Goal: Complete application form: Complete application form

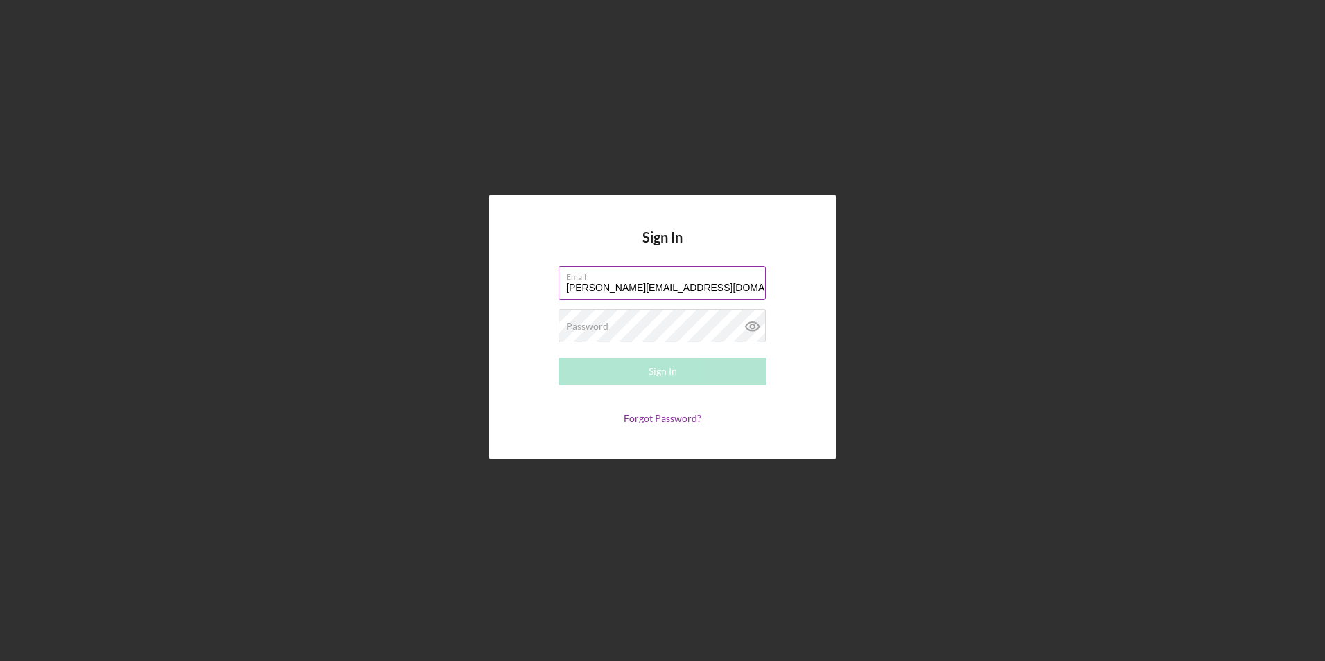
type input "[PERSON_NAME][EMAIL_ADDRESS][DOMAIN_NAME]"
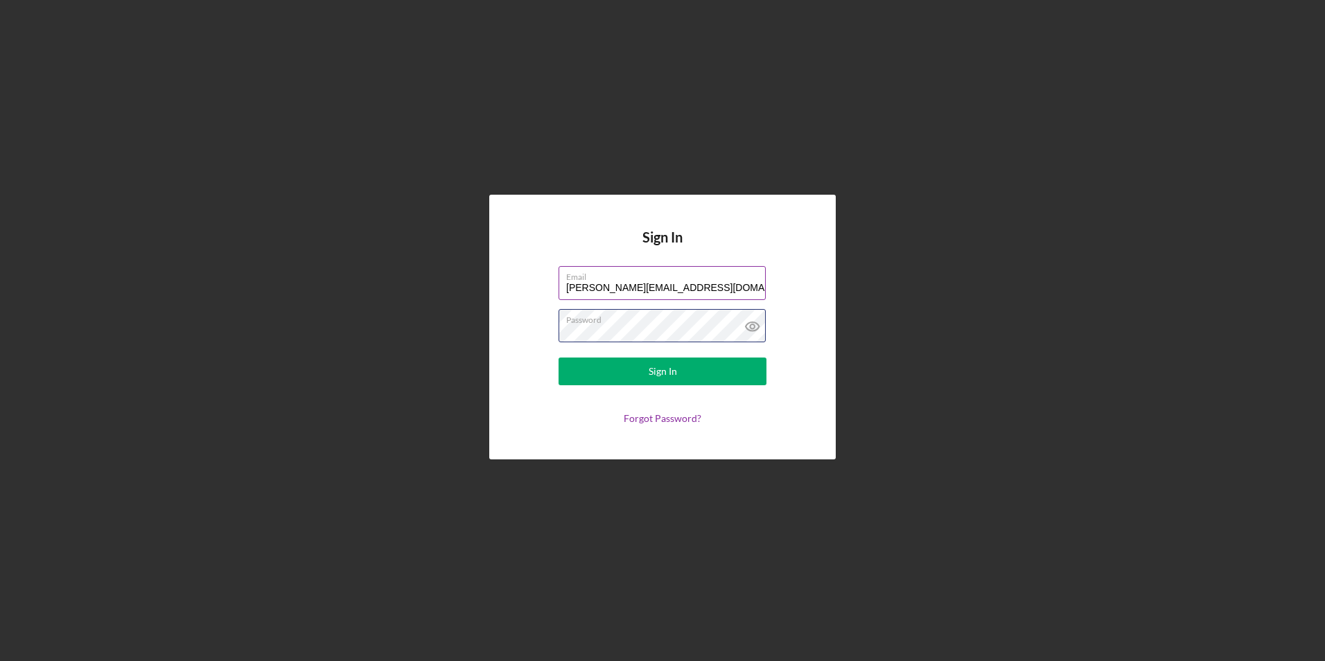
click at [559, 358] on button "Sign In" at bounding box center [663, 372] width 208 height 28
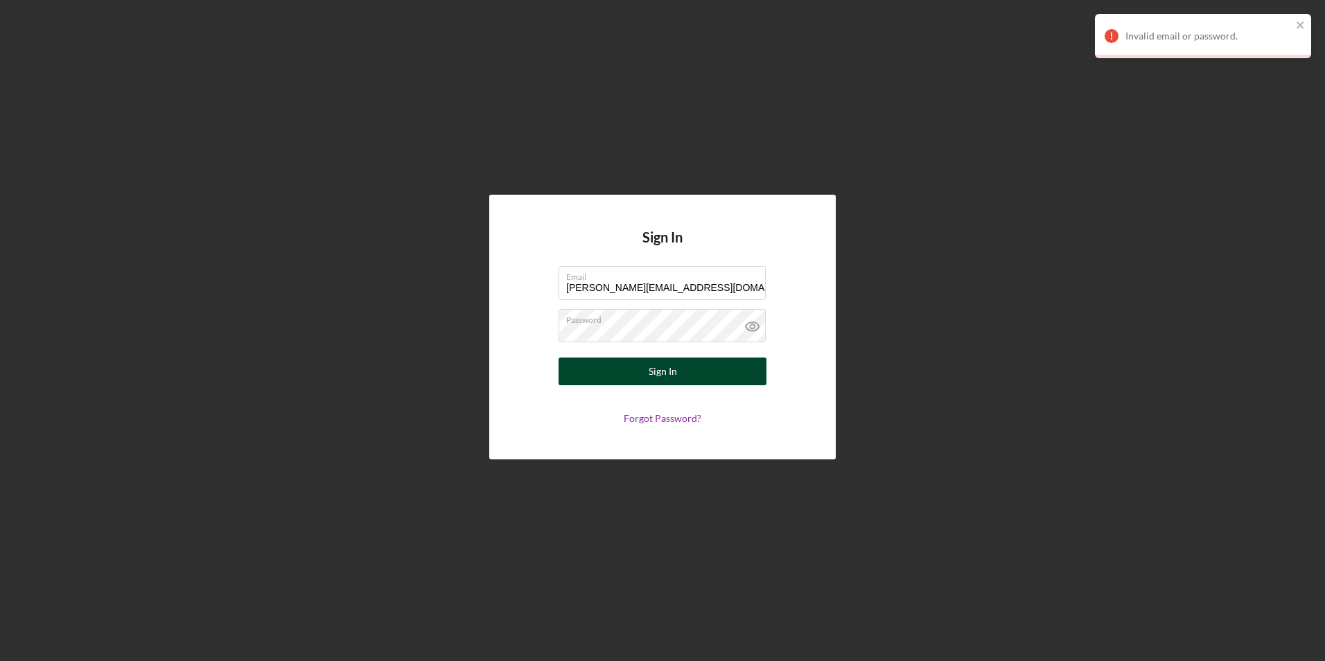
click at [653, 385] on div "Sign In" at bounding box center [663, 372] width 28 height 28
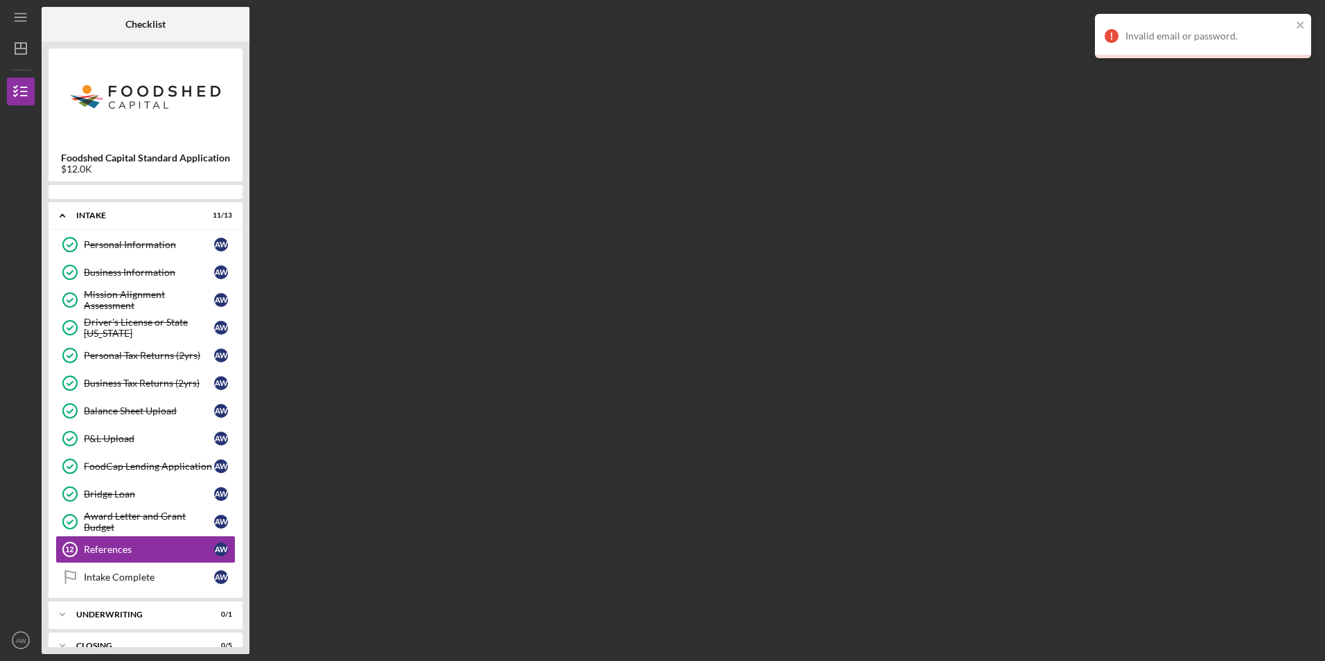
scroll to position [20, 0]
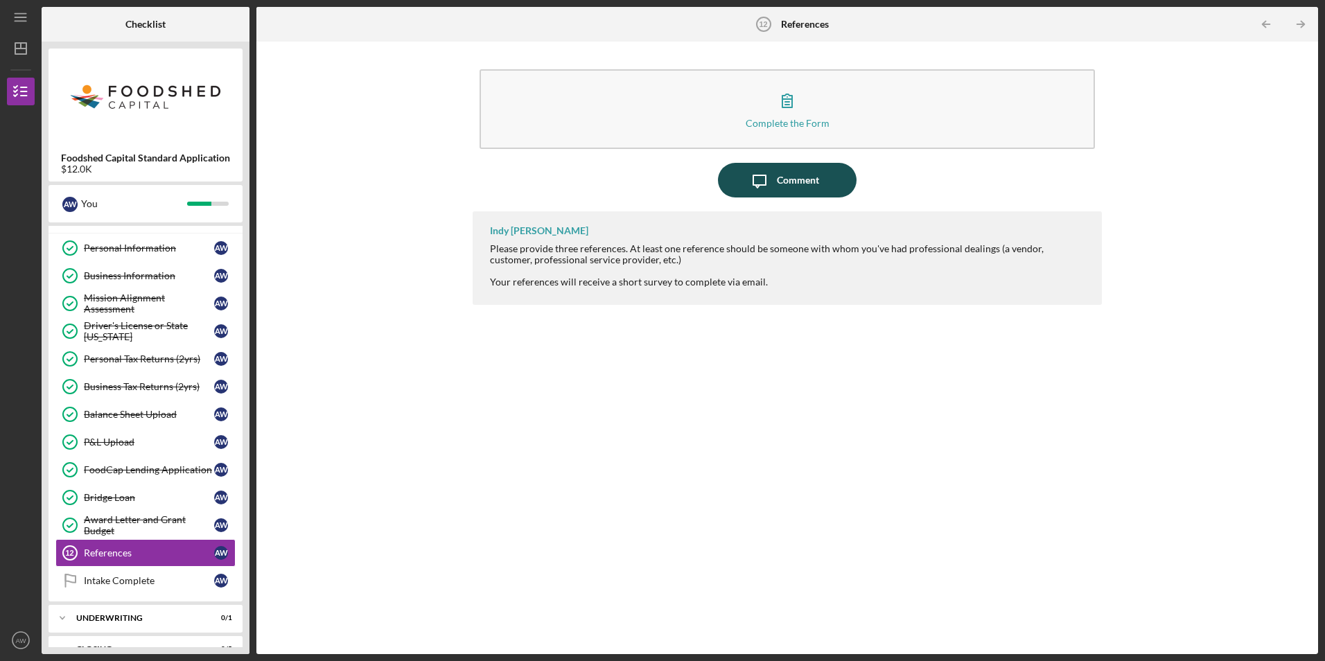
click at [819, 182] on button "Icon/Message Comment" at bounding box center [787, 180] width 139 height 35
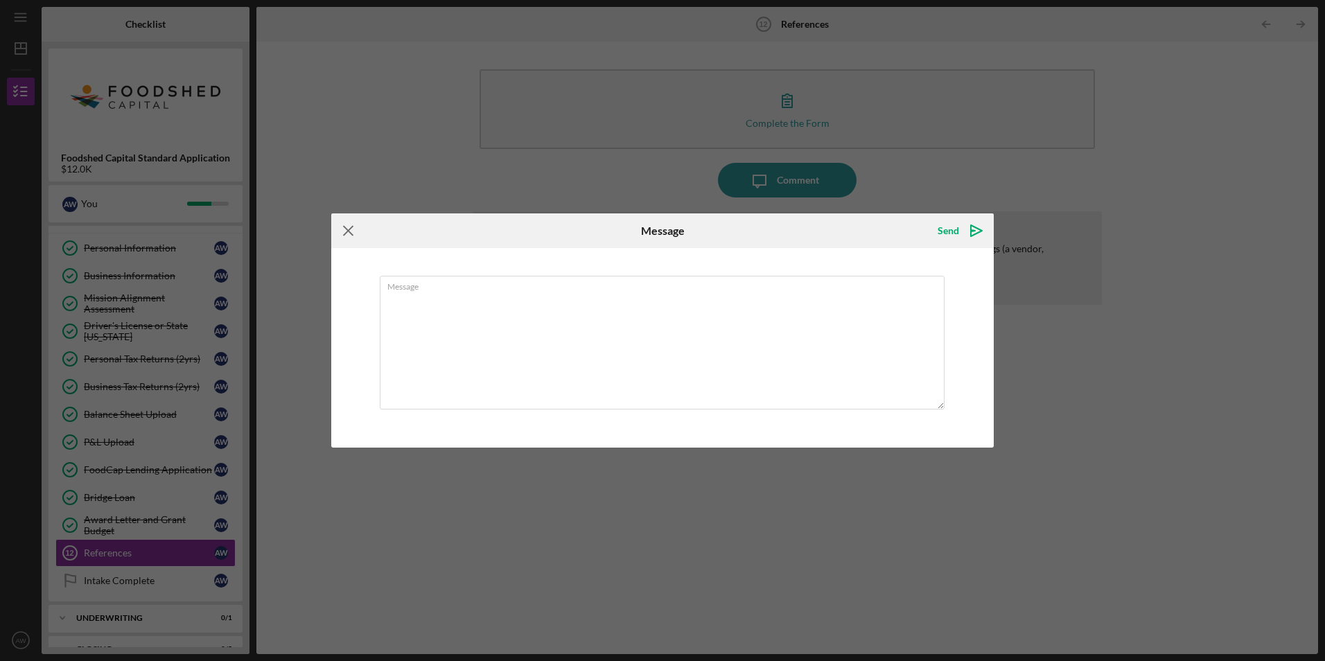
click at [349, 236] on icon "Icon/Menu Close" at bounding box center [348, 230] width 35 height 35
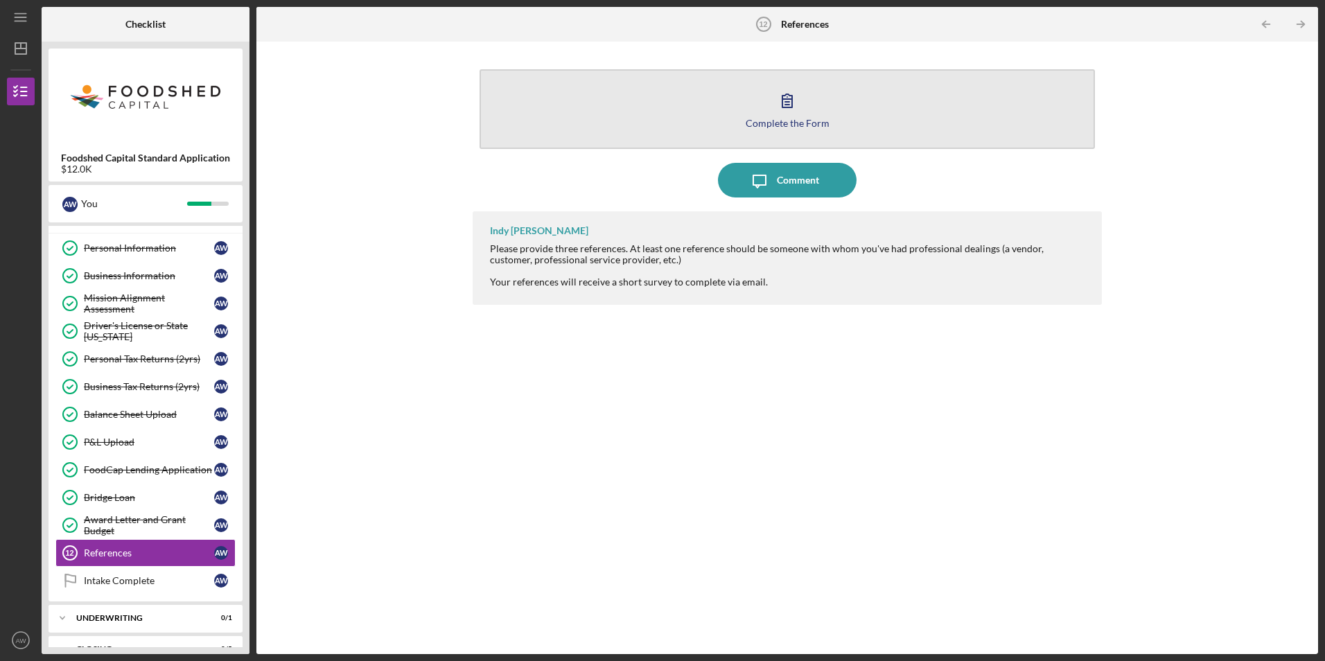
click at [766, 113] on button "Complete the Form Form" at bounding box center [787, 109] width 615 height 80
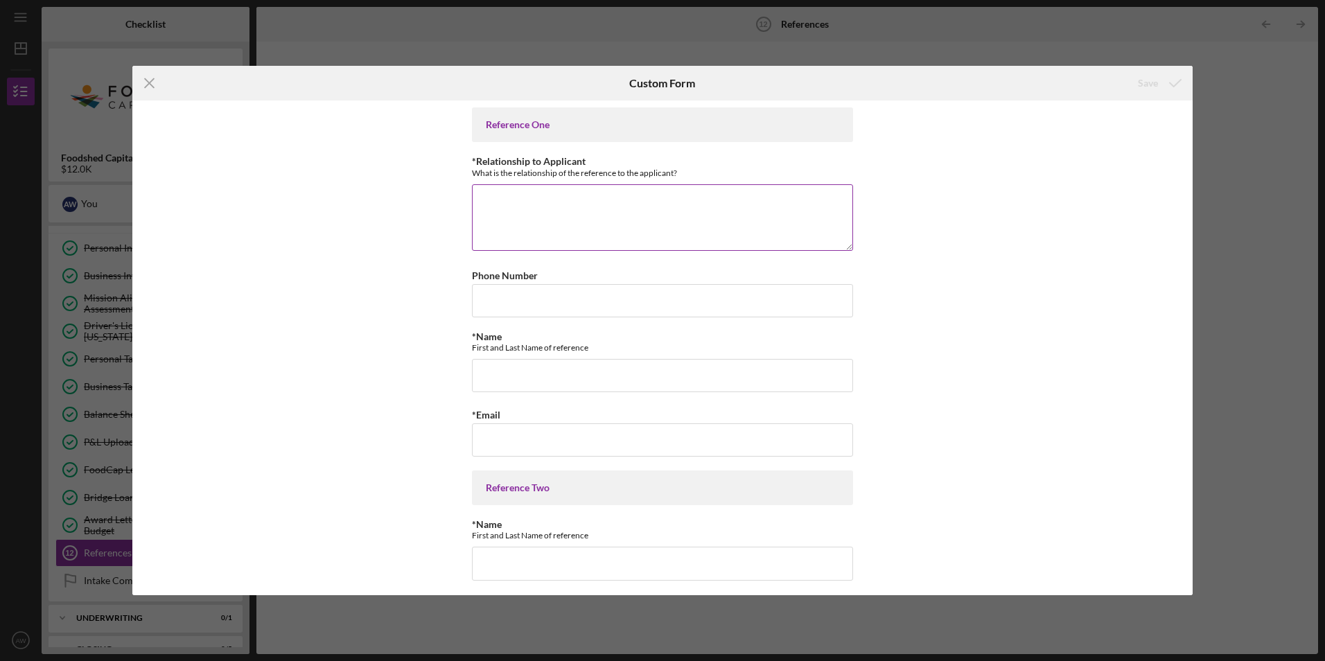
click at [597, 229] on textarea "*Relationship to Applicant" at bounding box center [662, 217] width 381 height 67
type textarea "Customer"
click at [536, 381] on input "*Name" at bounding box center [662, 375] width 381 height 33
type input "[PERSON_NAME] [PERSON_NAME]"
click at [518, 439] on input "[EMAIL_ADDRESS][DOMAIN_NAME]" at bounding box center [662, 440] width 381 height 33
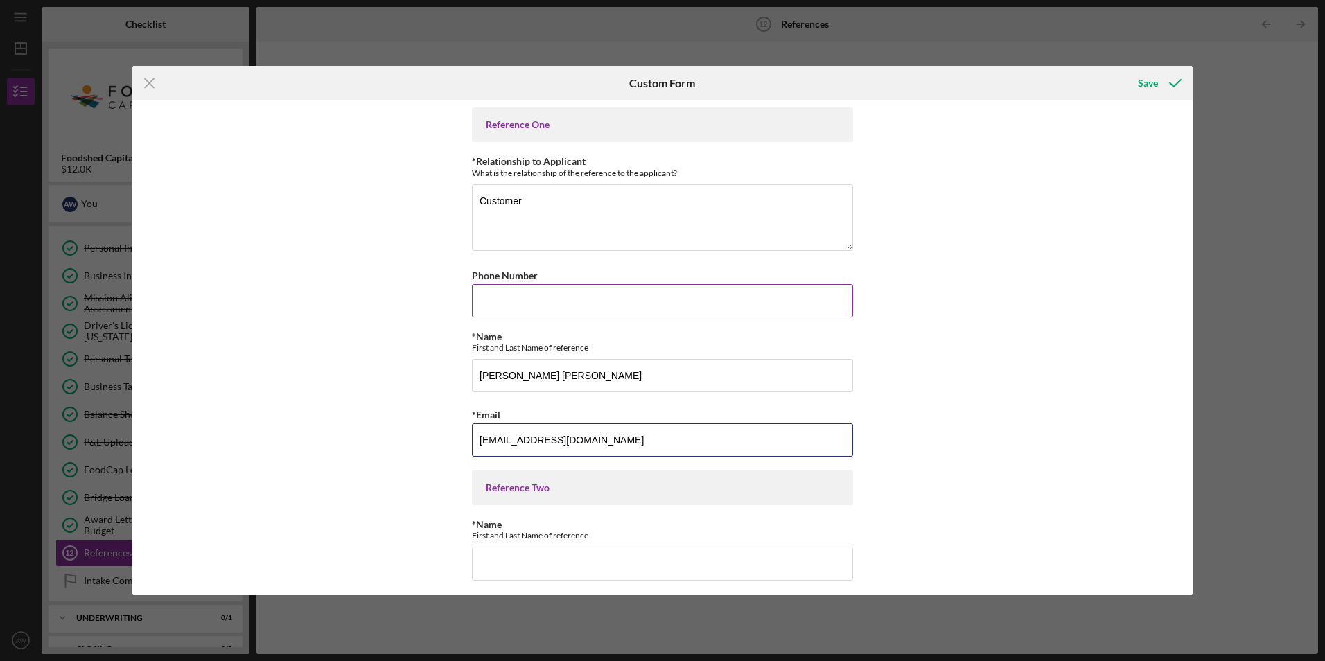
type input "[EMAIL_ADDRESS][DOMAIN_NAME]"
click at [775, 297] on input "Phone Number" at bounding box center [662, 300] width 381 height 33
type input "[PHONE_NUMBER]"
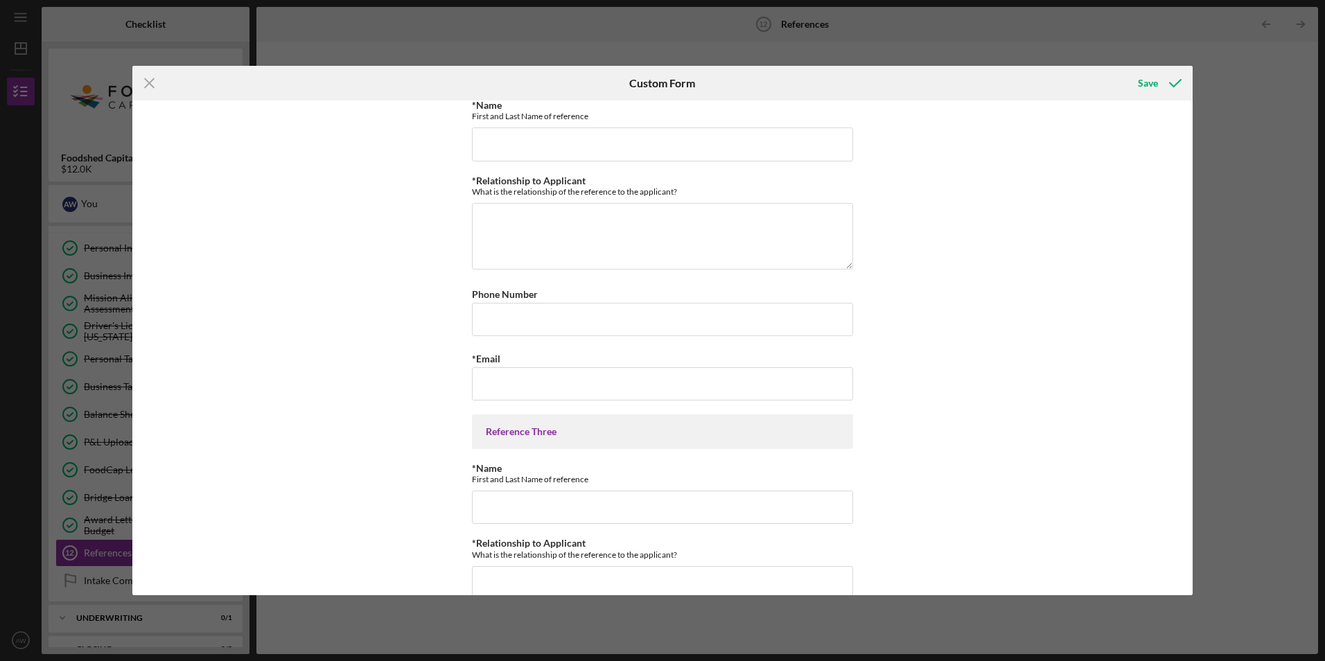
scroll to position [420, 0]
click at [677, 146] on input "*Name" at bounding box center [662, 143] width 381 height 33
type input "[PERSON_NAME]"
type textarea "Bookkeeper"
paste input "[PHONE_NUMBER]"
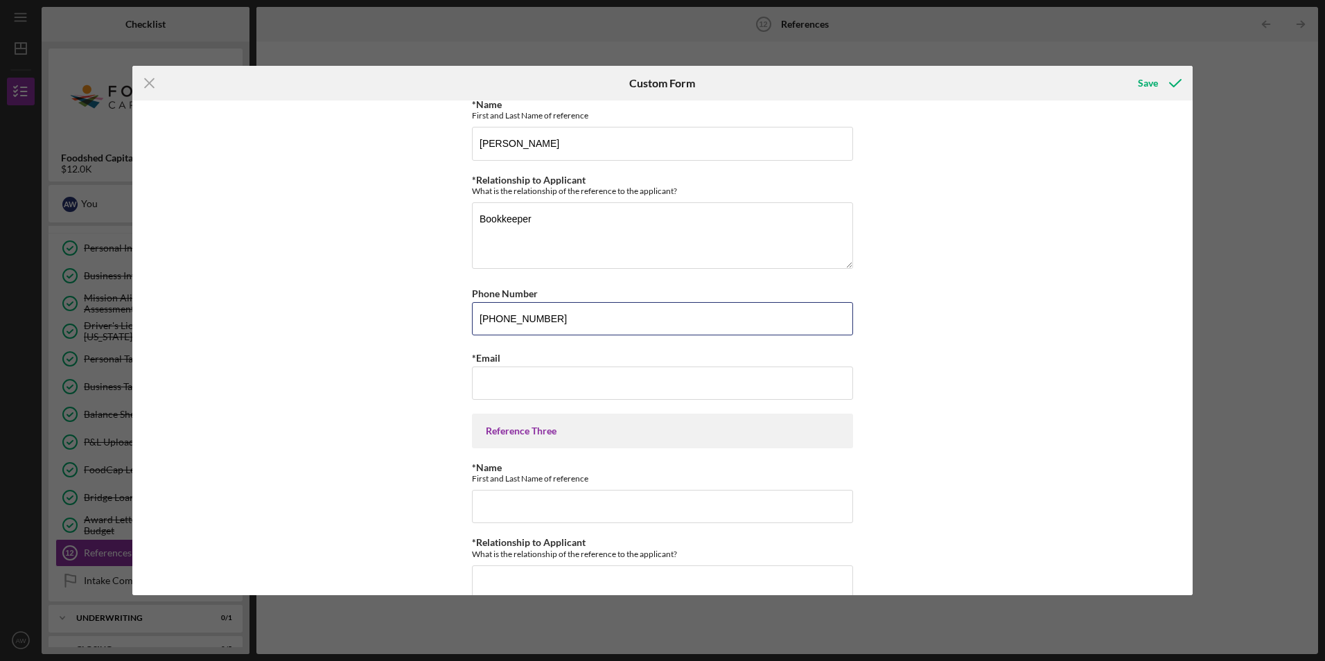
type input "[PHONE_NUMBER]"
click at [511, 384] on input "*Email" at bounding box center [662, 383] width 381 height 33
paste input "[EMAIL_ADDRESS][DOMAIN_NAME]"
type input "[EMAIL_ADDRESS][DOMAIN_NAME]"
click at [993, 343] on div "Reference One *Relationship to Applicant What is the relationship of the refere…" at bounding box center [662, 348] width 1061 height 494
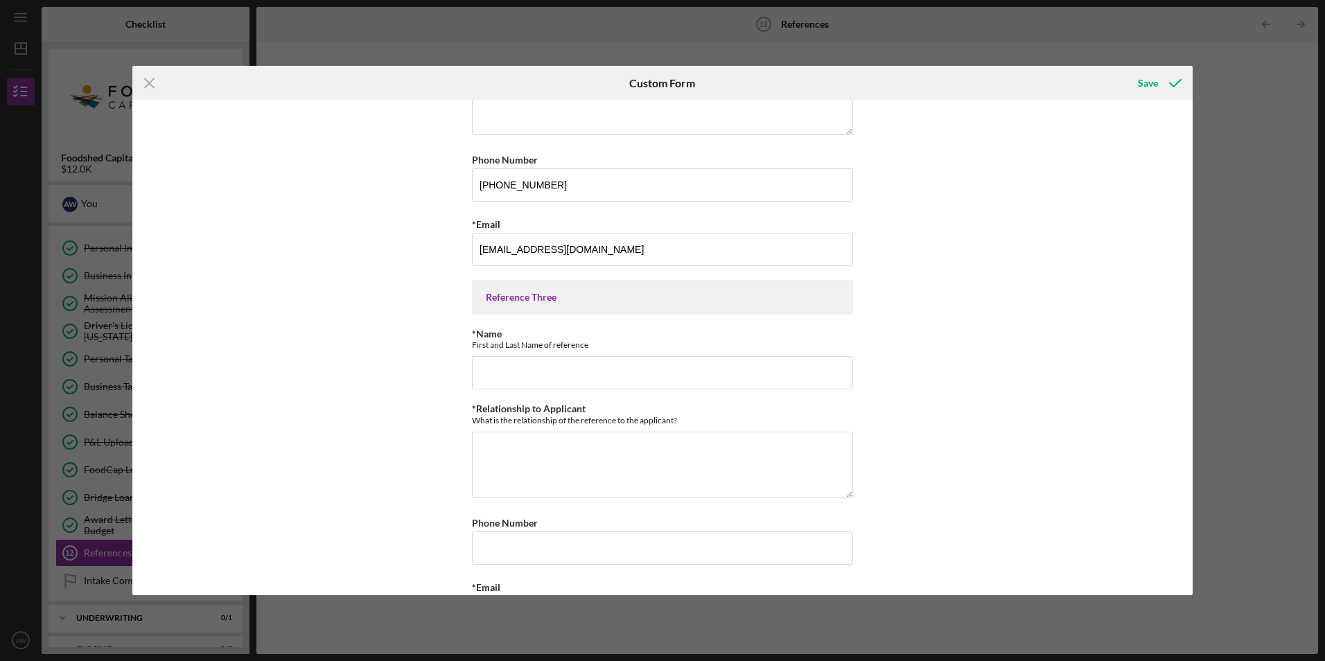
scroll to position [609, 0]
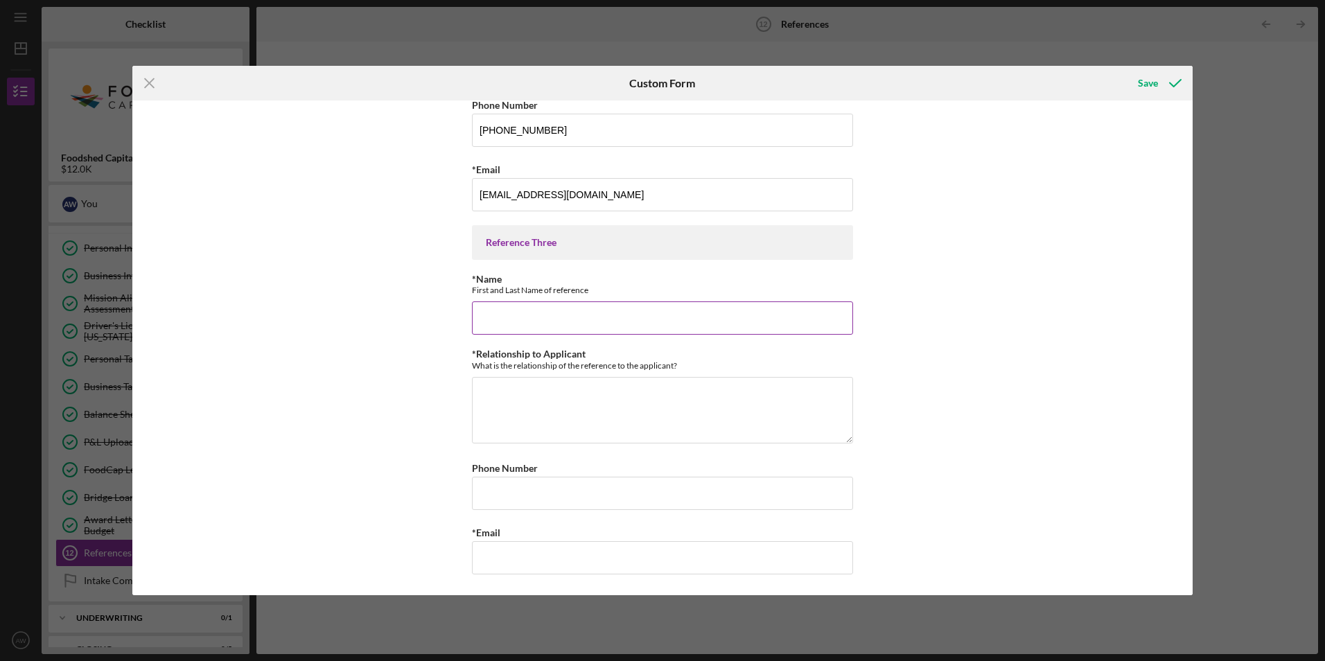
click at [649, 310] on input "*Name" at bounding box center [662, 318] width 381 height 33
click at [1144, 83] on div "Save" at bounding box center [1148, 83] width 20 height 28
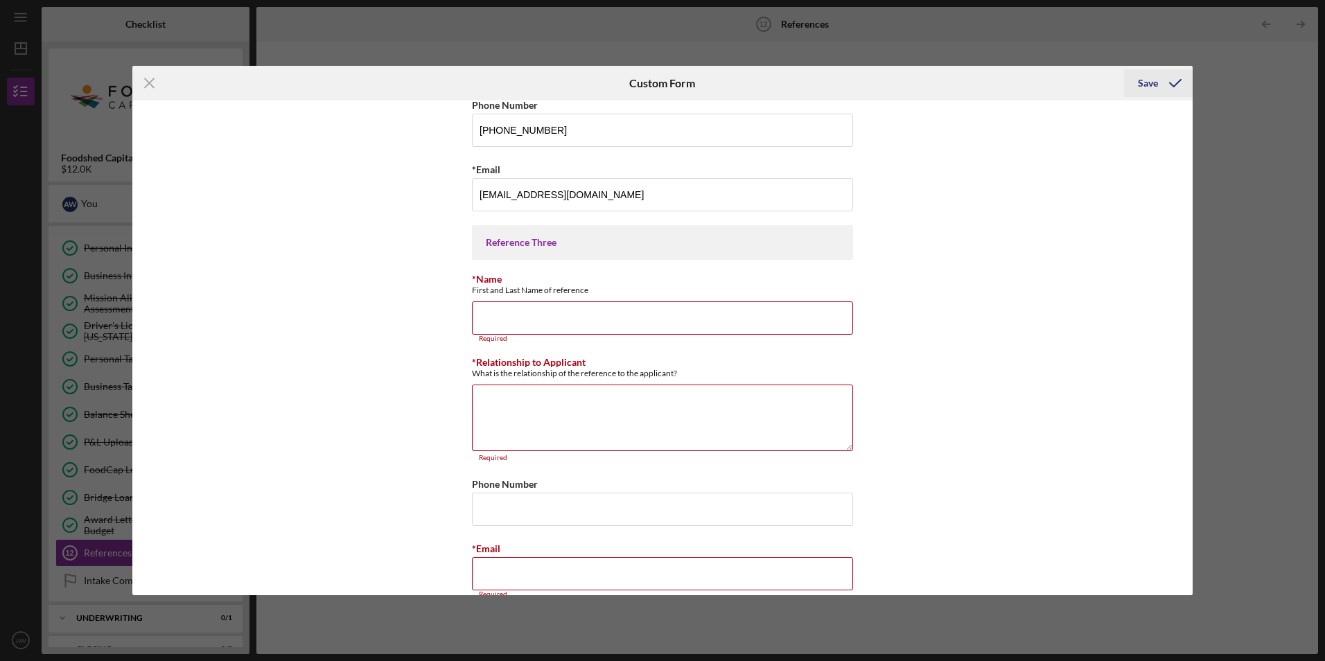
scroll to position [633, 0]
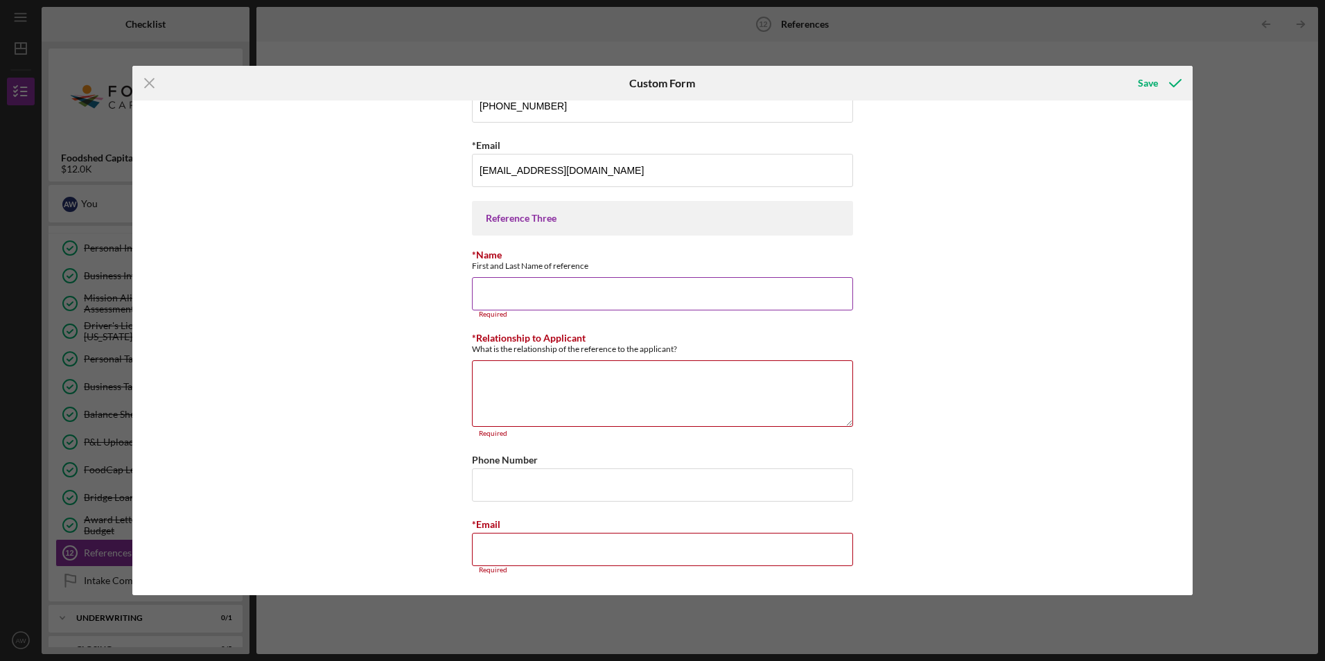
click at [626, 295] on input "*Name" at bounding box center [662, 293] width 381 height 33
type input "a"
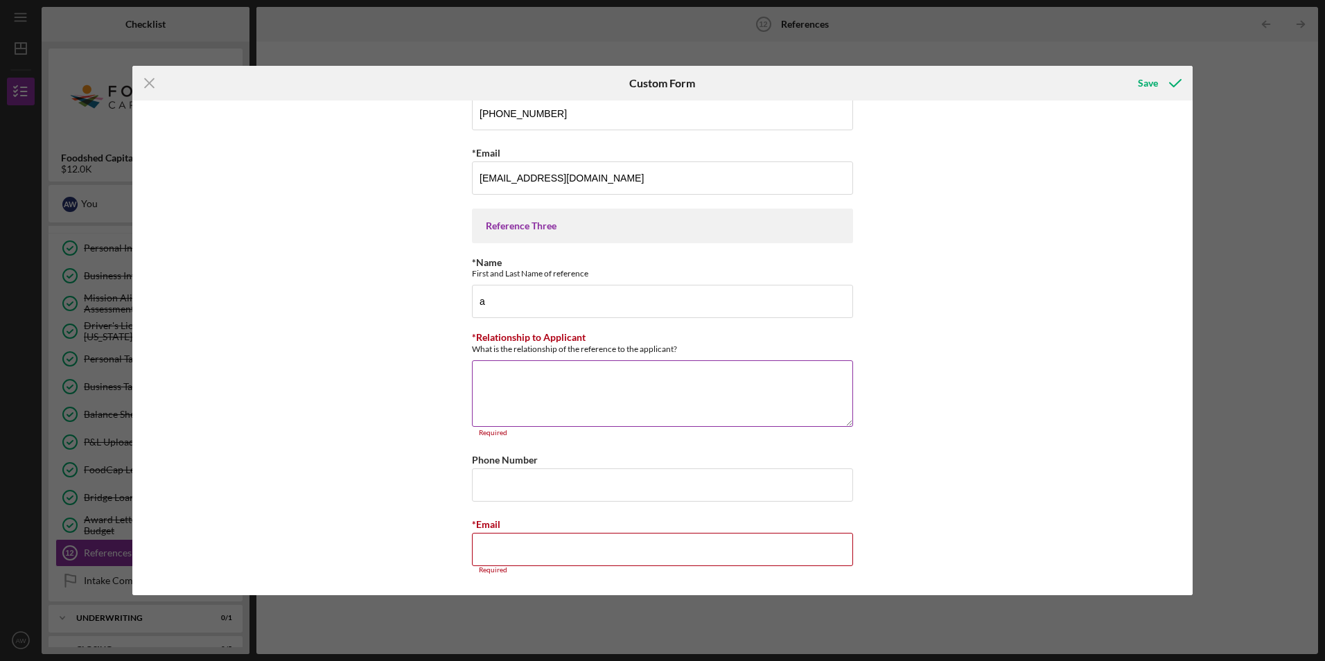
click at [552, 397] on textarea "*Relationship to Applicant" at bounding box center [662, 393] width 381 height 67
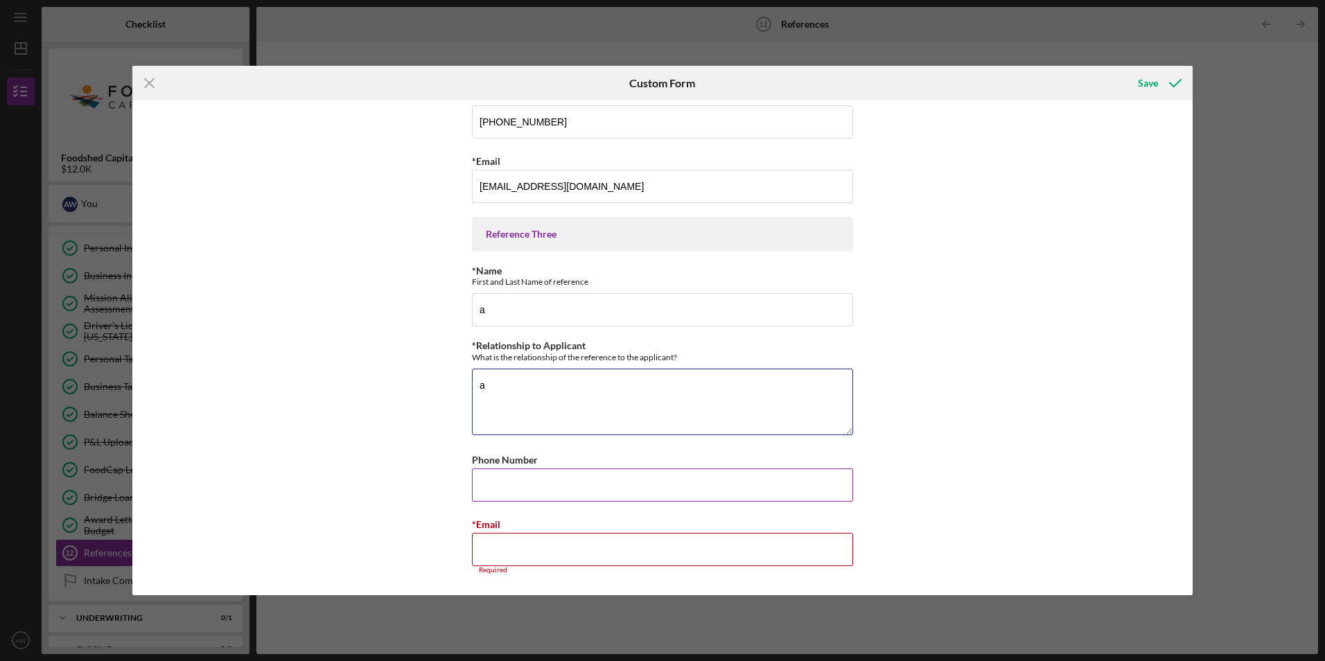
type textarea "a"
click at [519, 493] on input "Phone Number" at bounding box center [662, 485] width 381 height 33
click at [516, 555] on input "*Email" at bounding box center [662, 549] width 381 height 33
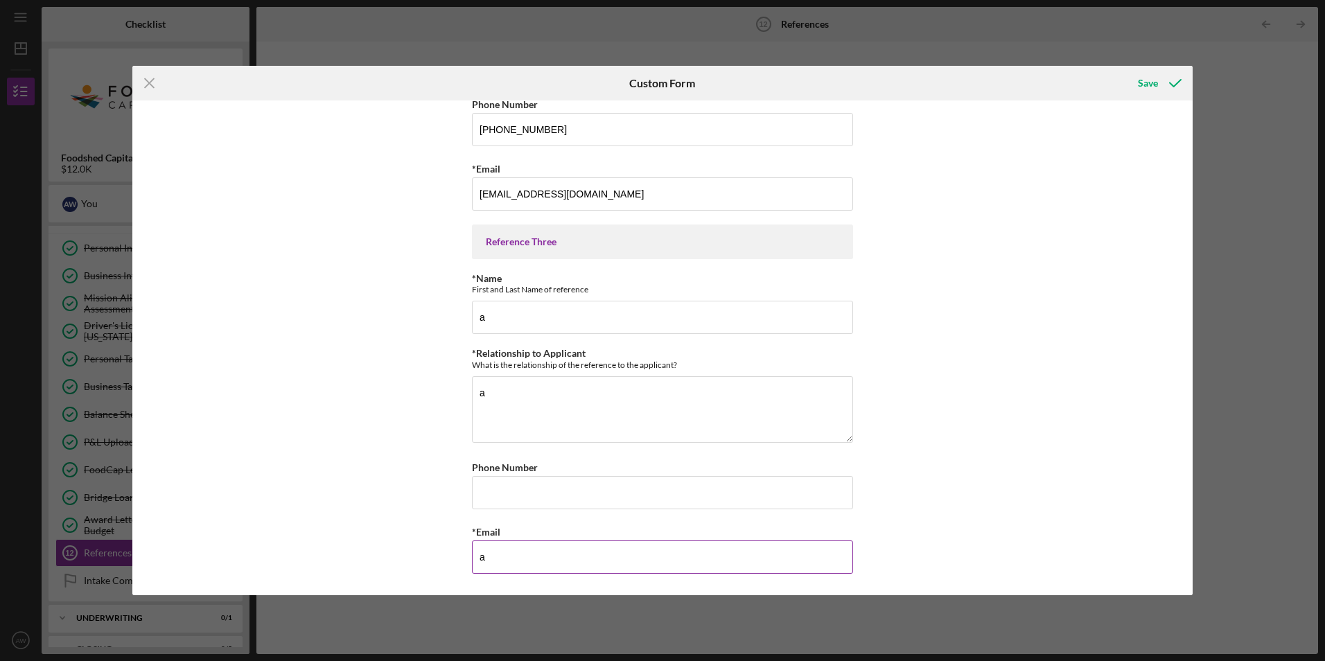
scroll to position [609, 0]
type input "a"
click at [1043, 316] on div "Reference One *Relationship to Applicant What is the relationship of the refere…" at bounding box center [662, 348] width 1061 height 494
click at [1160, 82] on icon "submit" at bounding box center [1175, 83] width 35 height 35
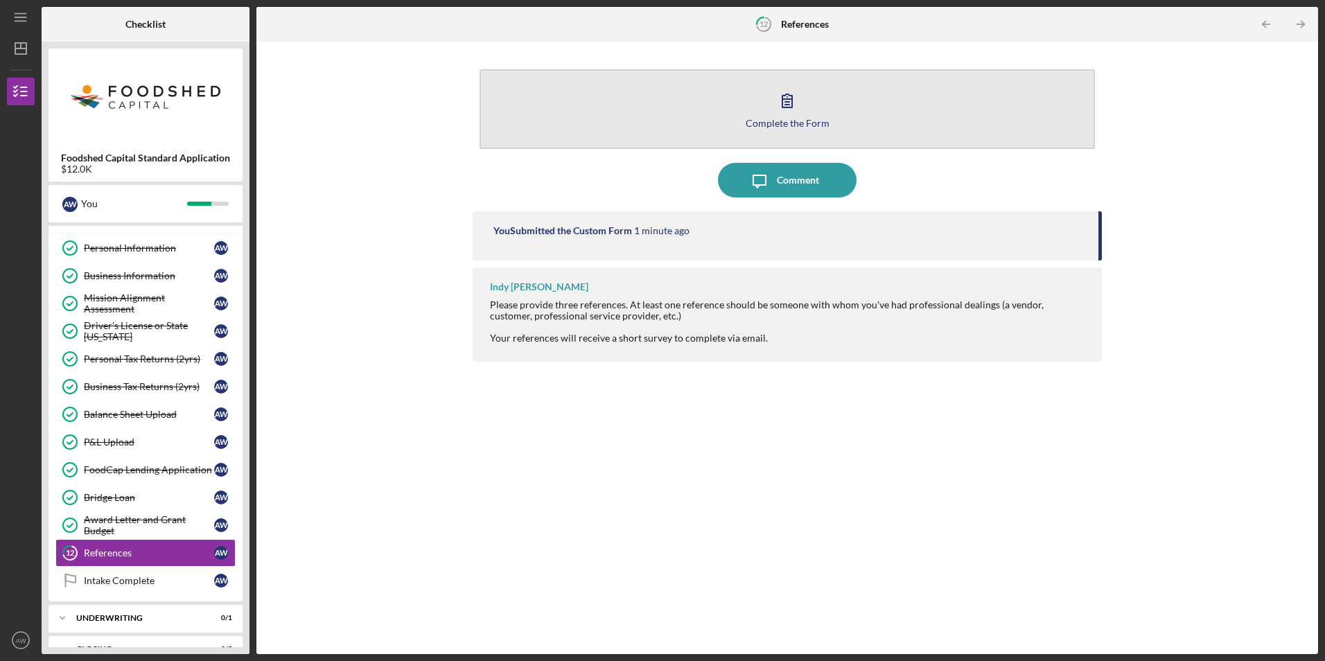
click at [812, 99] on button "Complete the Form Form" at bounding box center [787, 109] width 615 height 80
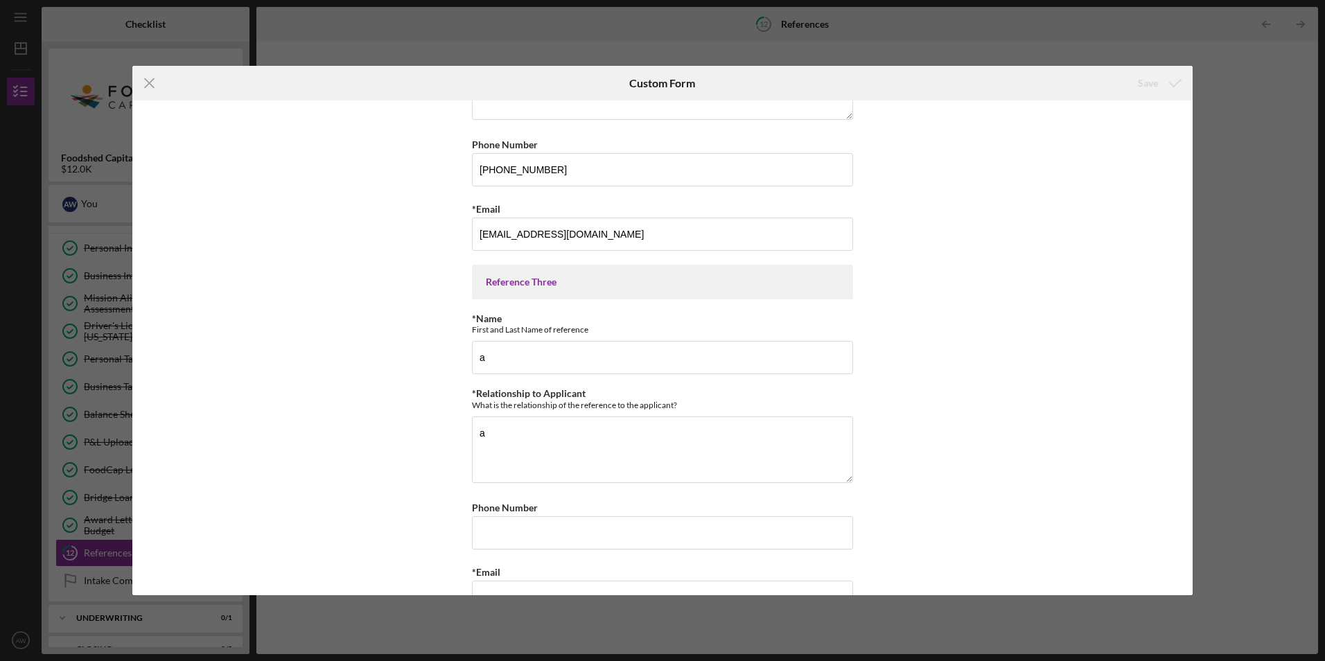
scroll to position [573, 0]
drag, startPoint x: 505, startPoint y: 356, endPoint x: 377, endPoint y: 350, distance: 127.7
click at [377, 350] on div "Reference One *Relationship to Applicant What is the relationship of the refere…" at bounding box center [662, 348] width 1061 height 494
type input "B"
type input "V"
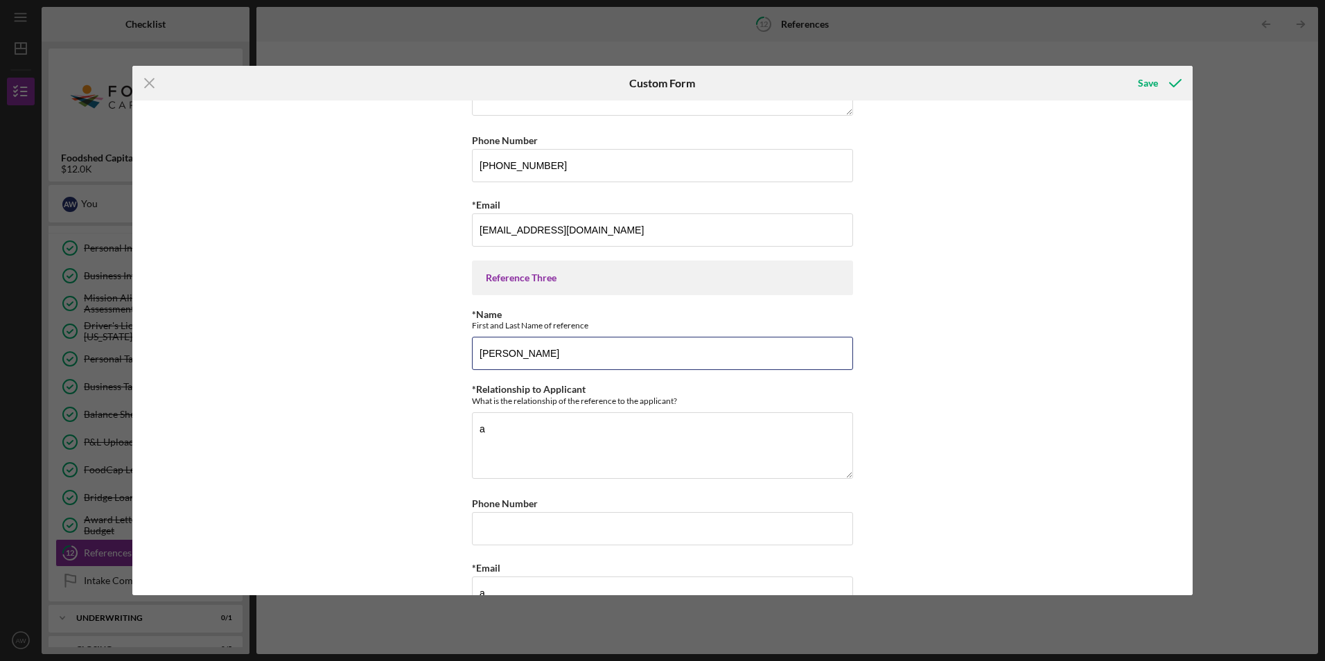
type input "[PERSON_NAME]"
click at [524, 416] on textarea "a" at bounding box center [662, 445] width 381 height 67
type textarea "customer"
type input "[PHONE_NUMBER]"
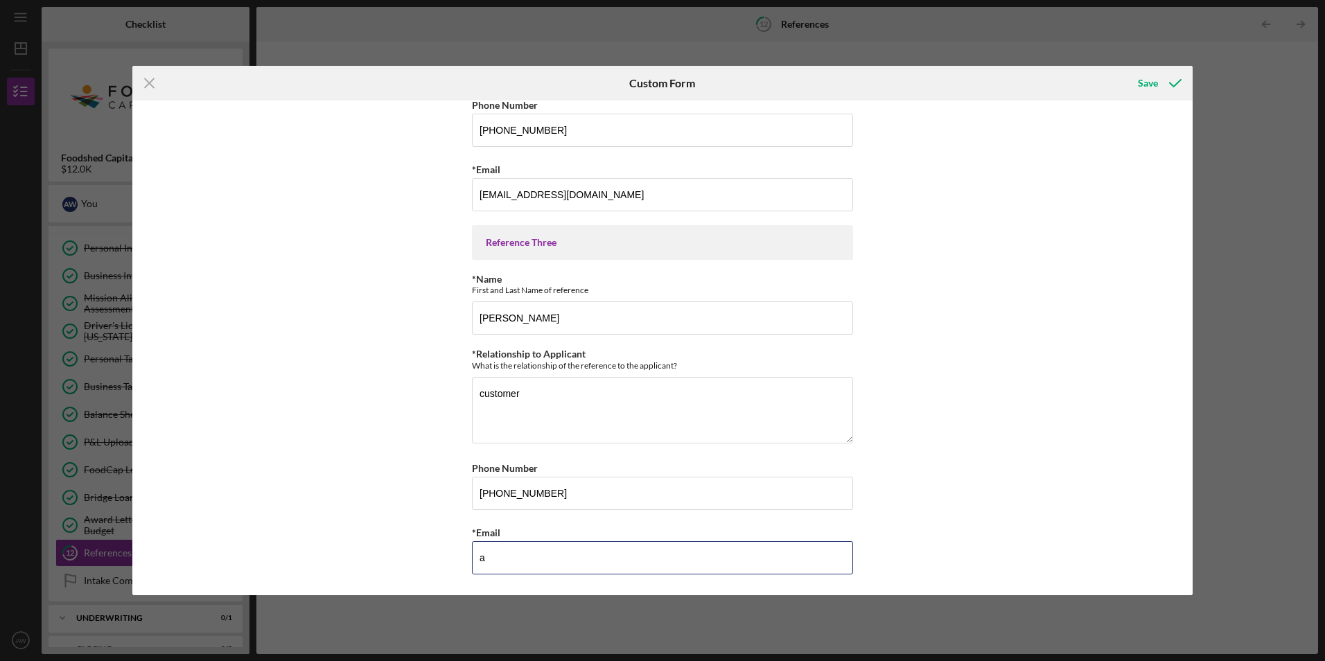
drag, startPoint x: 511, startPoint y: 558, endPoint x: 408, endPoint y: 550, distance: 103.6
click at [408, 550] on div "Reference One *Relationship to Applicant What is the relationship of the refere…" at bounding box center [662, 348] width 1061 height 494
paste input "[EMAIL_ADDRESS][DOMAIN_NAME]"
type input "[EMAIL_ADDRESS][DOMAIN_NAME]"
click at [1168, 74] on icon "submit" at bounding box center [1175, 83] width 35 height 35
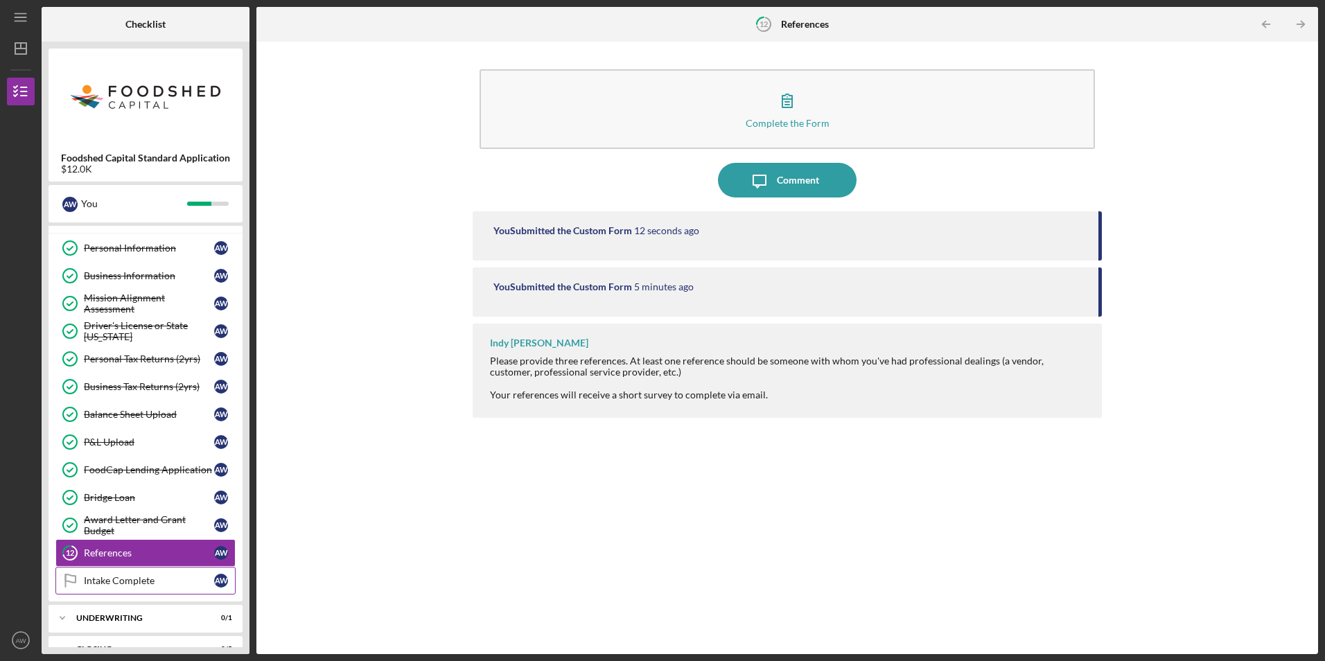
click at [126, 579] on div "Intake Complete" at bounding box center [149, 580] width 130 height 11
